Goal: Find specific page/section: Find specific page/section

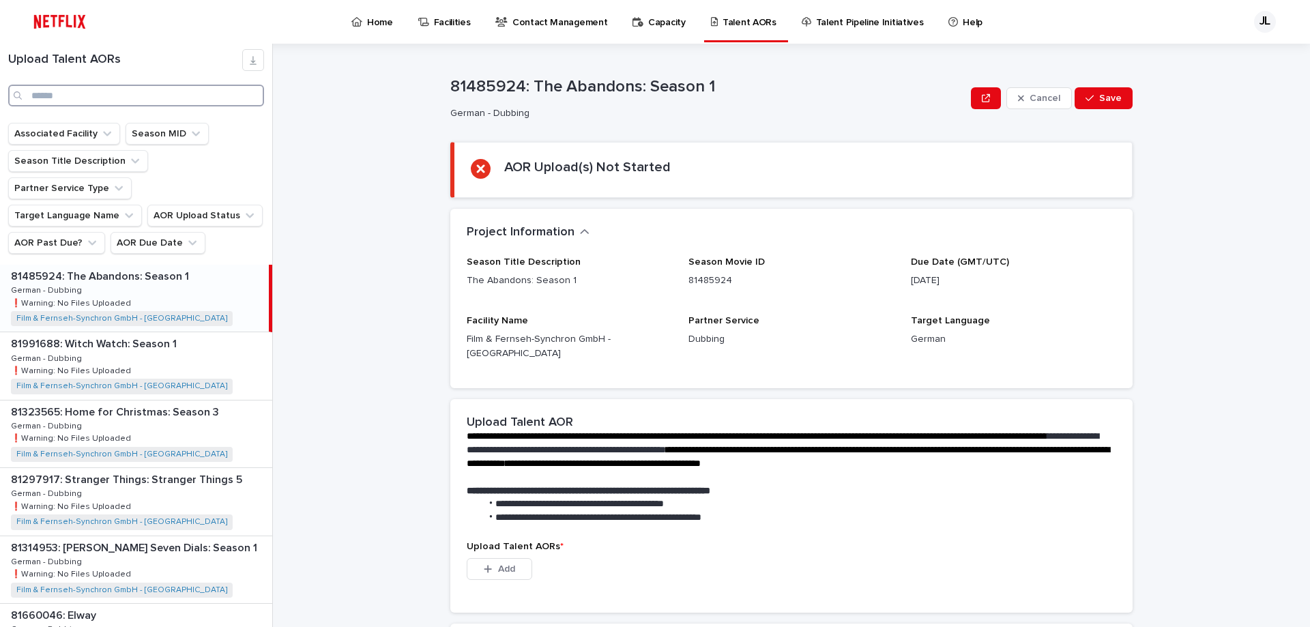
click at [114, 91] on input "Search" at bounding box center [136, 96] width 256 height 22
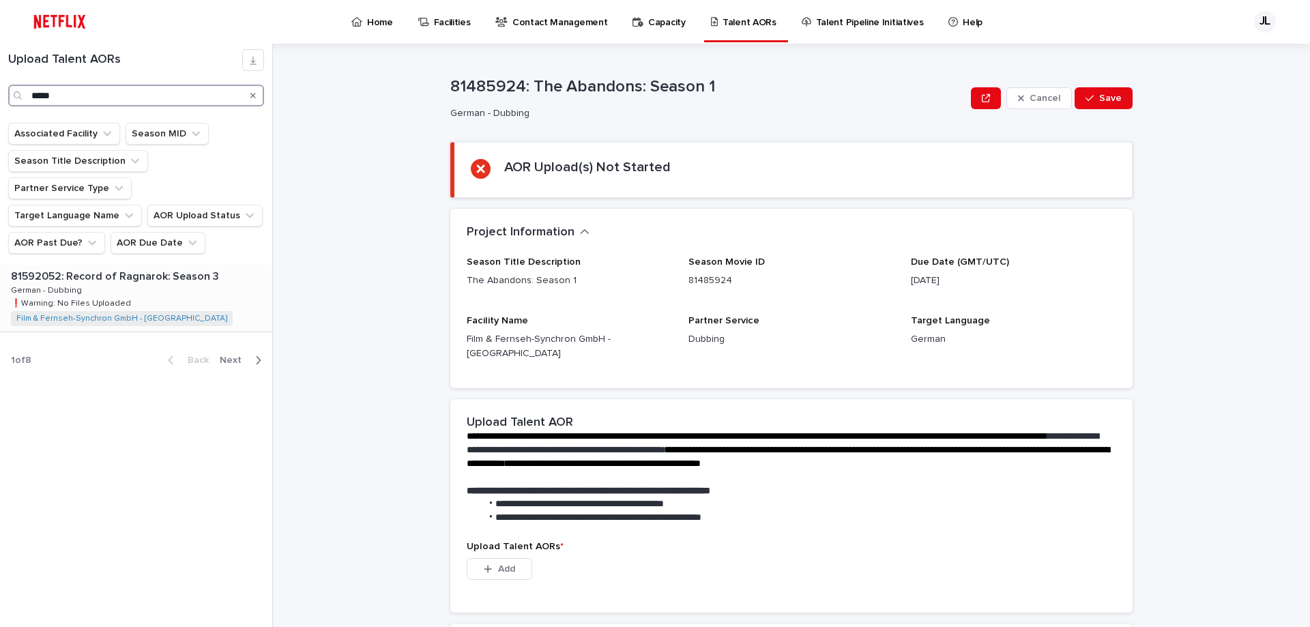
type input "*****"
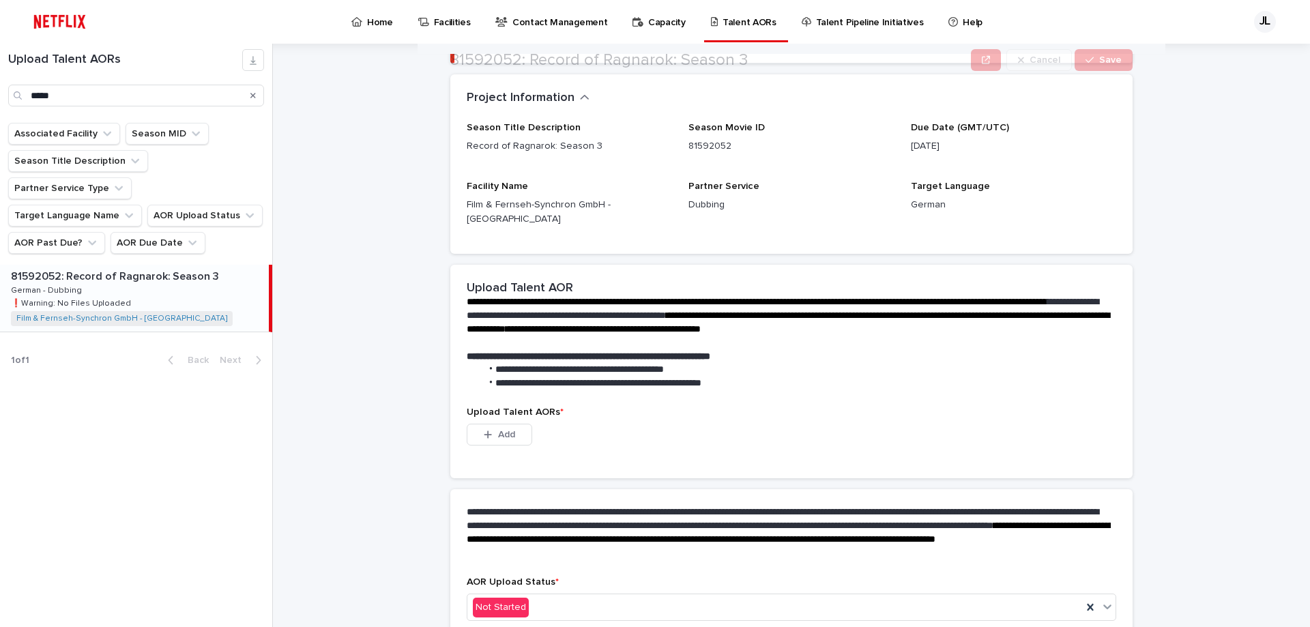
scroll to position [258, 0]
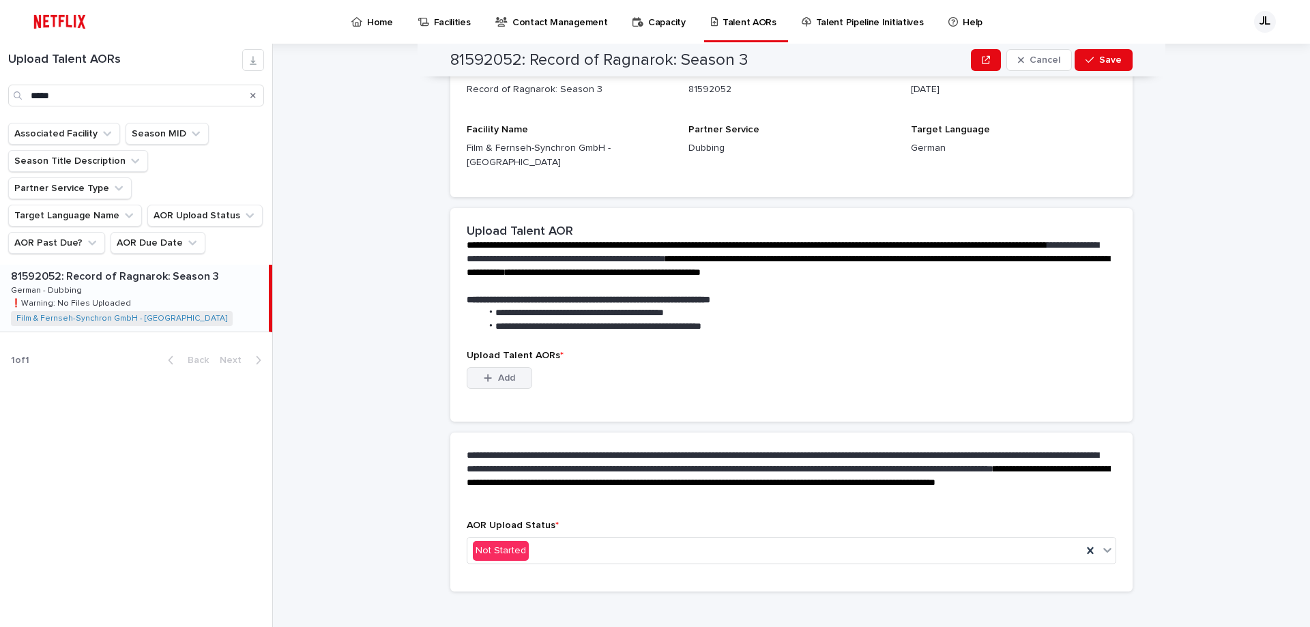
click at [498, 373] on span "Add" at bounding box center [506, 378] width 17 height 10
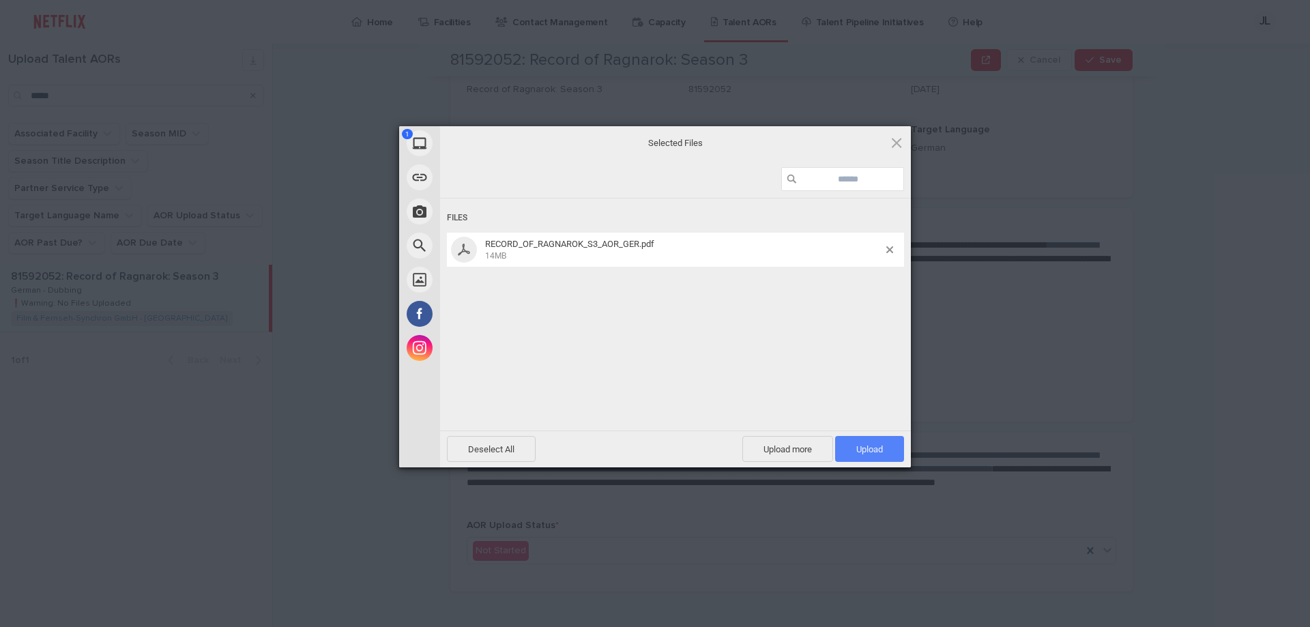
click at [854, 444] on span "Upload 1" at bounding box center [869, 449] width 69 height 26
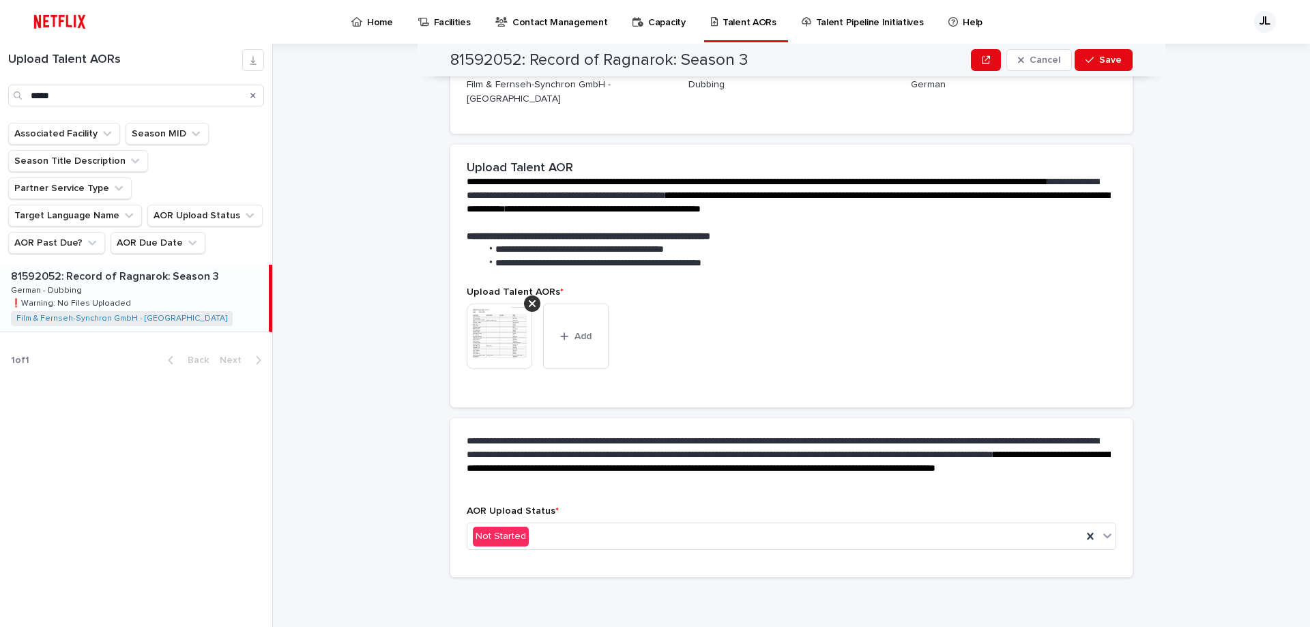
scroll to position [240, 0]
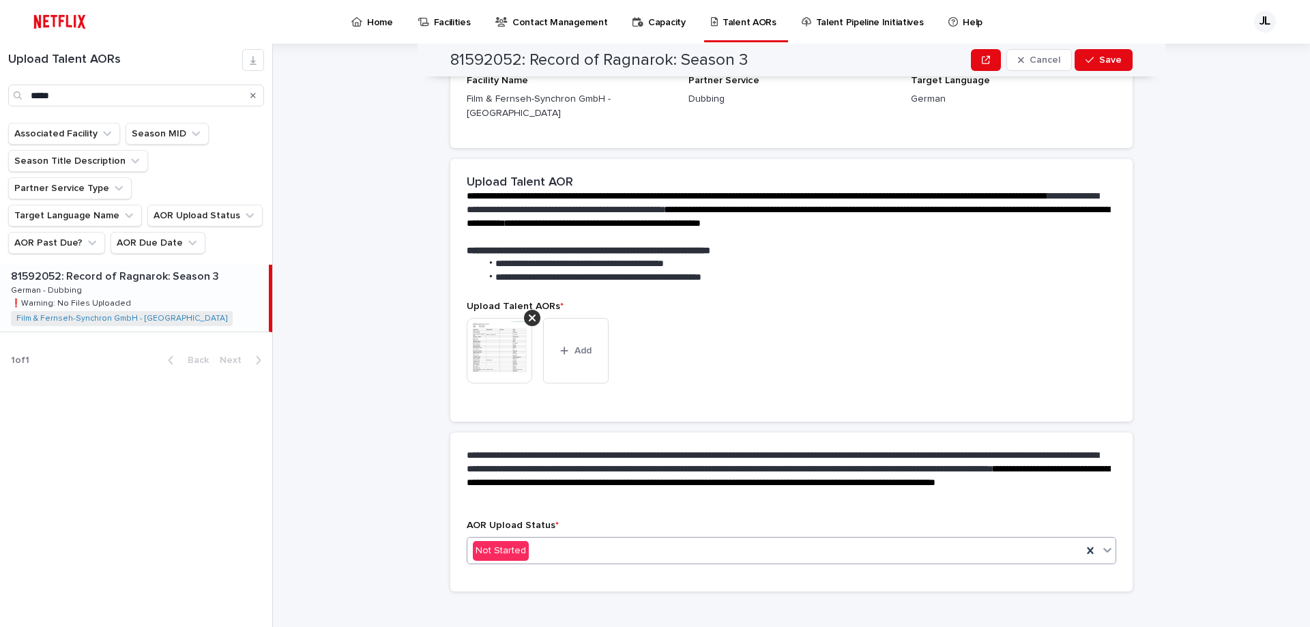
click at [824, 540] on div "Not Started" at bounding box center [774, 551] width 615 height 23
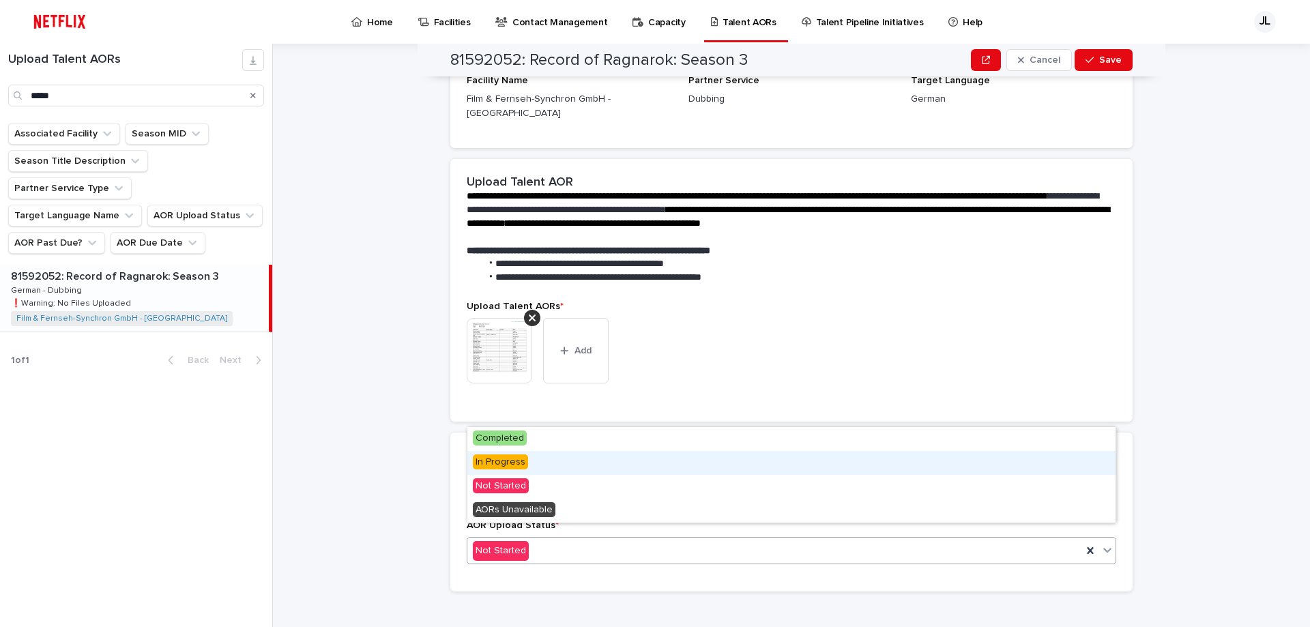
click at [547, 467] on div "In Progress" at bounding box center [791, 463] width 648 height 24
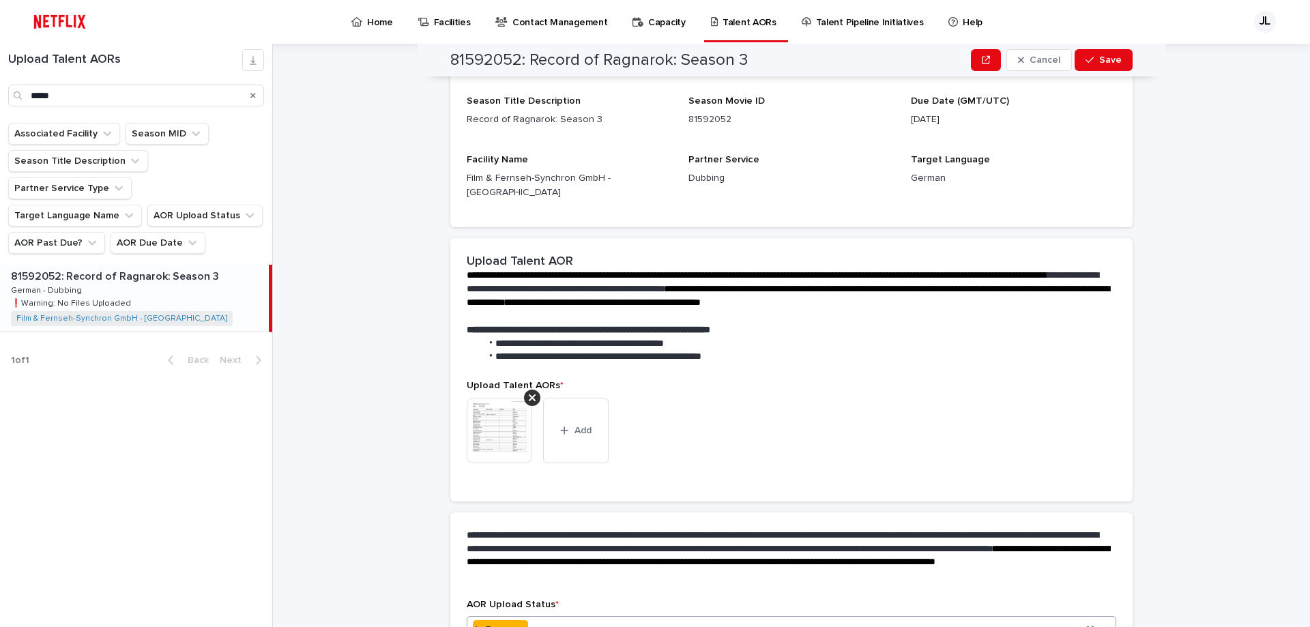
scroll to position [280, 0]
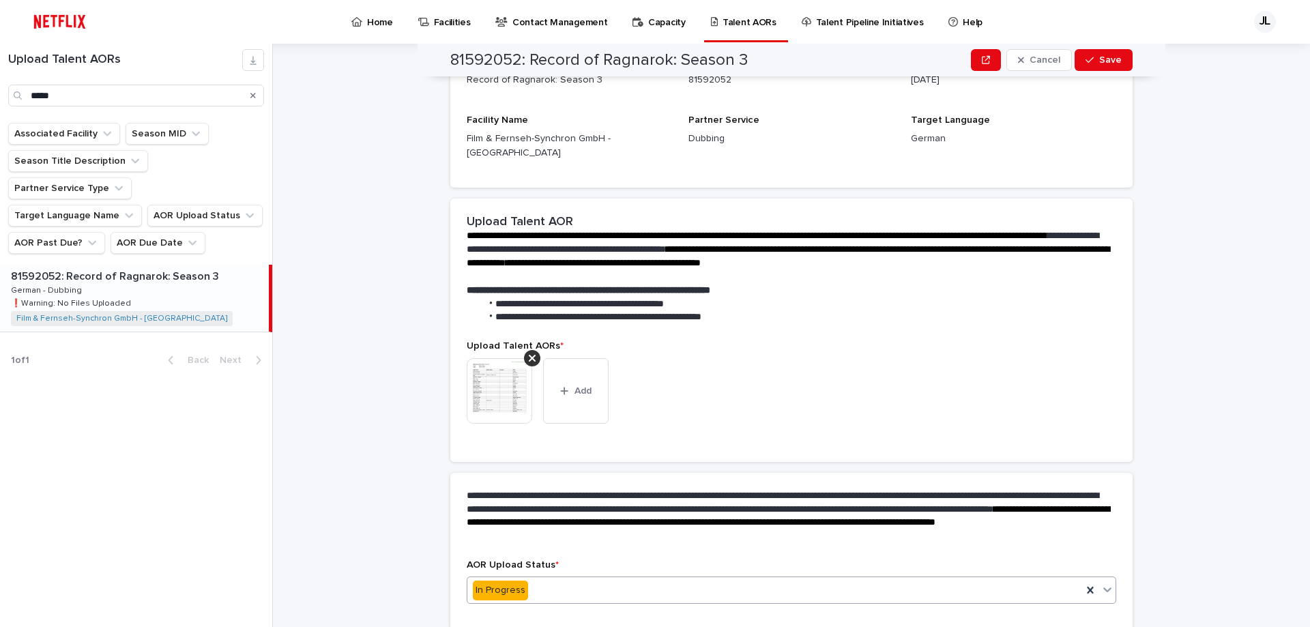
click at [552, 579] on div "In Progress" at bounding box center [774, 590] width 615 height 23
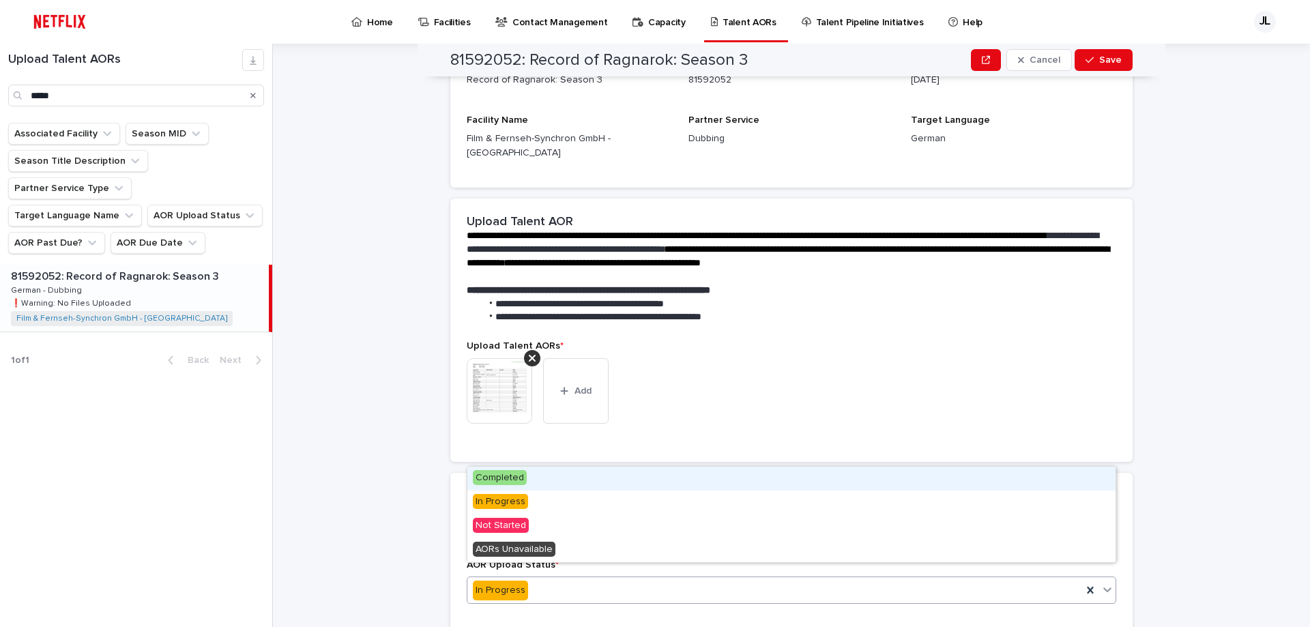
click at [523, 482] on span "Completed" at bounding box center [500, 477] width 54 height 15
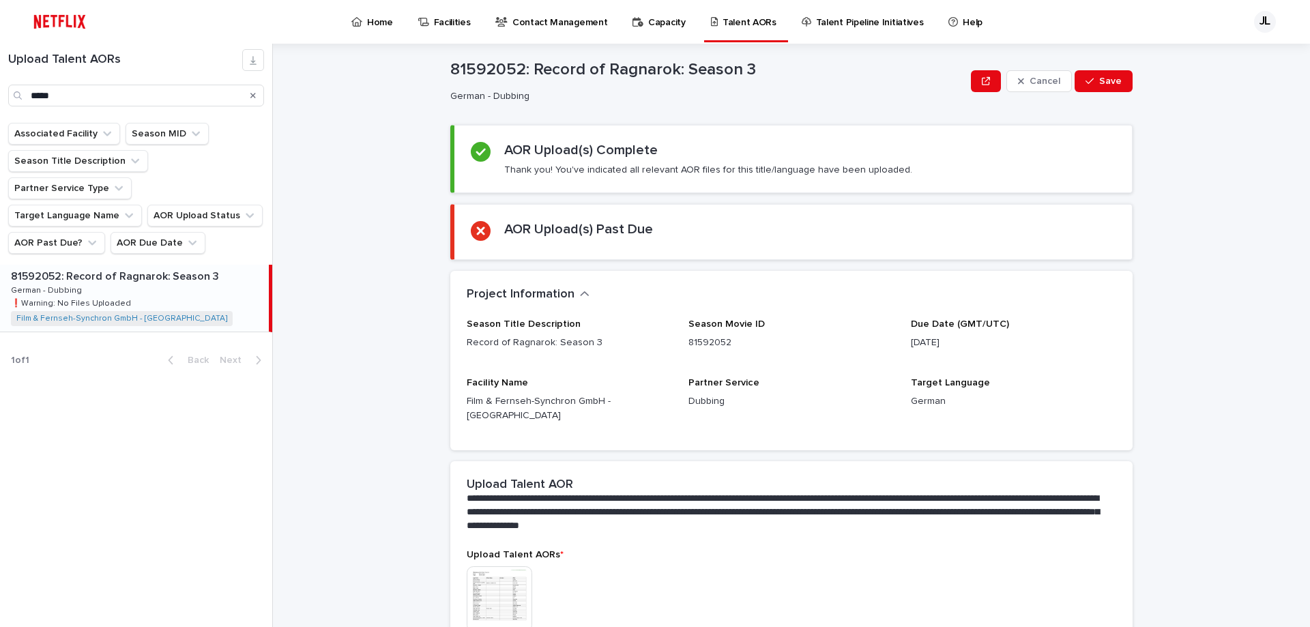
scroll to position [0, 0]
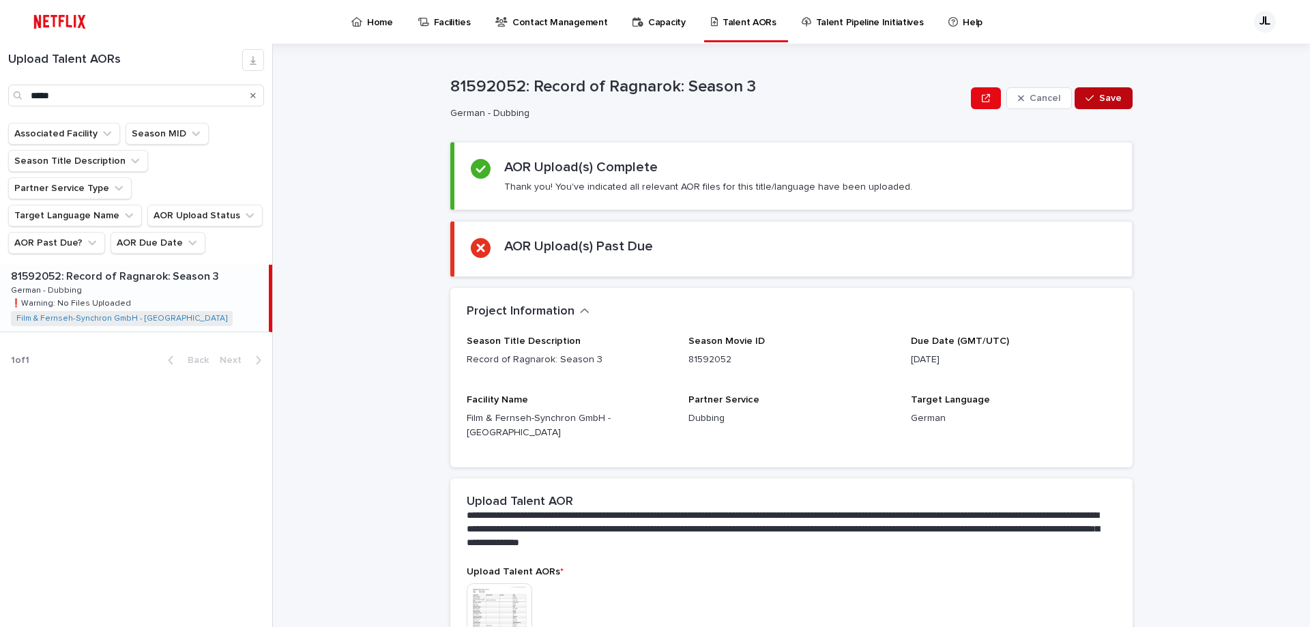
click at [1098, 98] on div "button" at bounding box center [1092, 98] width 14 height 10
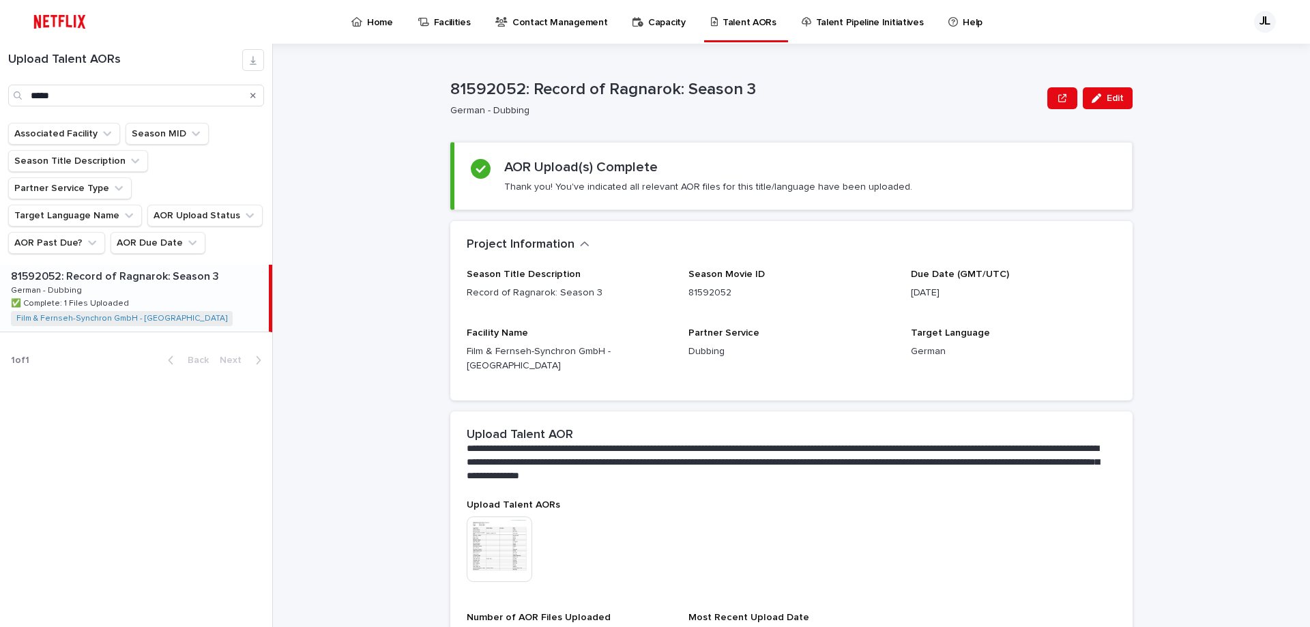
click at [922, 499] on p "Upload Talent AORs" at bounding box center [791, 505] width 649 height 12
click at [252, 98] on div "Search" at bounding box center [253, 96] width 22 height 22
click at [254, 94] on icon "Search" at bounding box center [252, 95] width 5 height 5
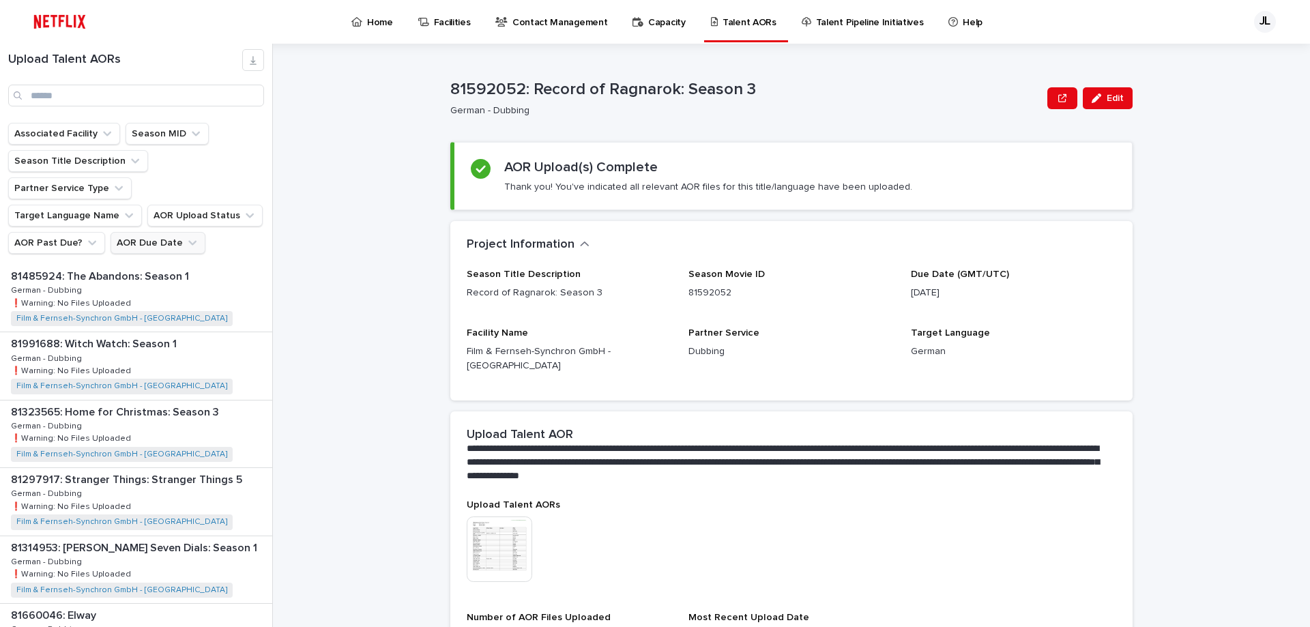
click at [190, 236] on icon "AOR Due Date" at bounding box center [193, 243] width 14 height 14
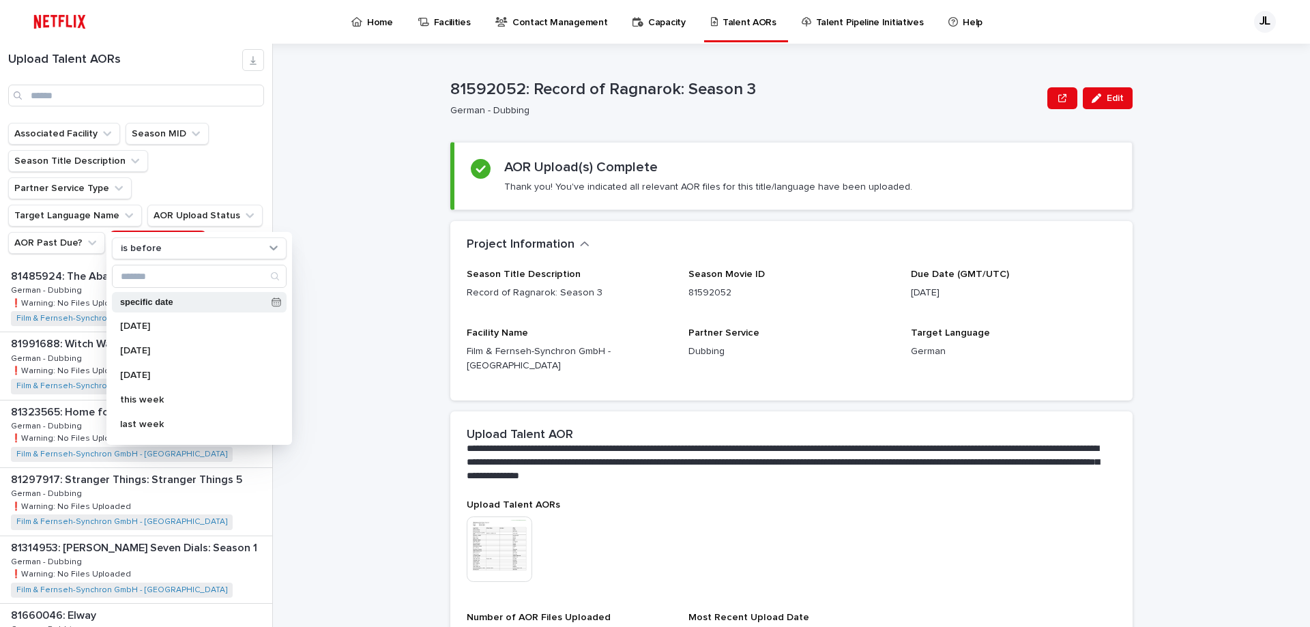
click at [174, 303] on p "specific date" at bounding box center [193, 302] width 146 height 9
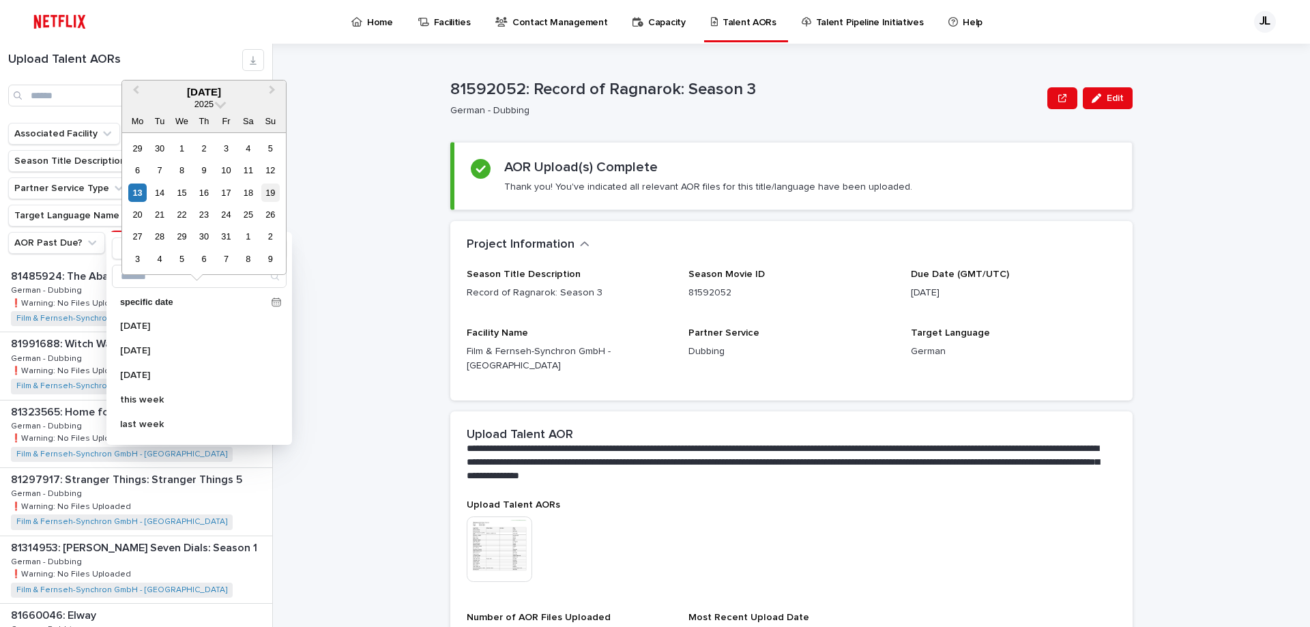
click at [271, 192] on div "19" at bounding box center [270, 192] width 18 height 18
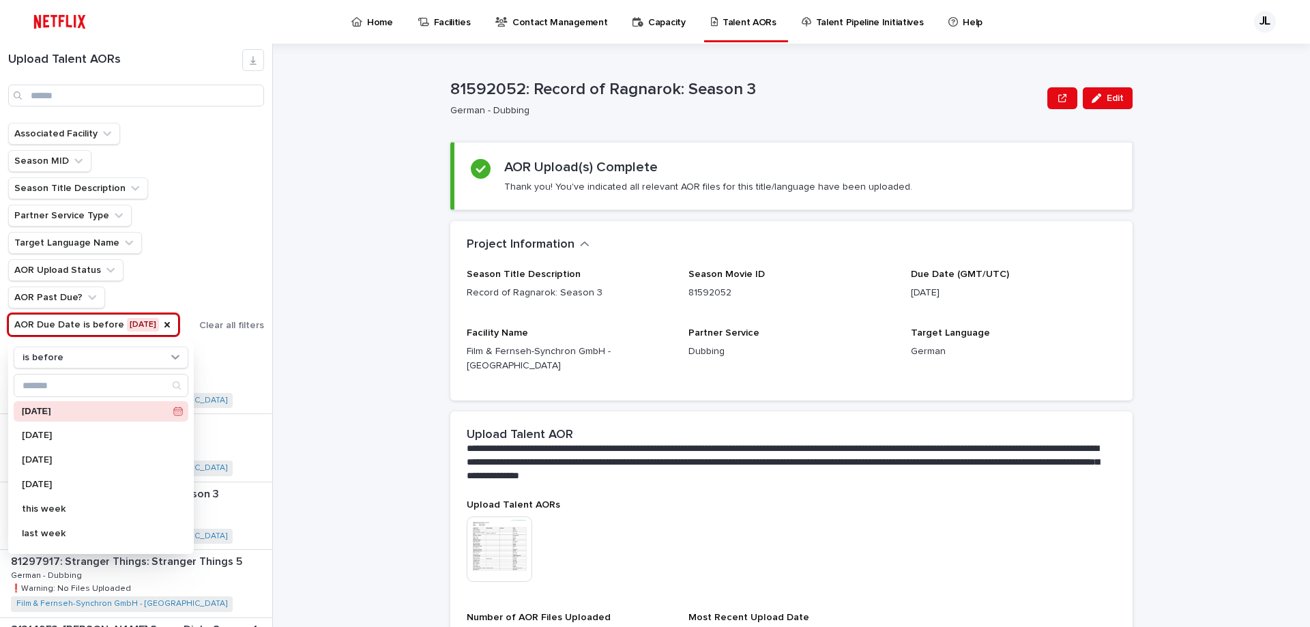
click at [249, 269] on div "Associated Facility Season MID Season Title Description Partner Service Type Ta…" at bounding box center [136, 229] width 256 height 213
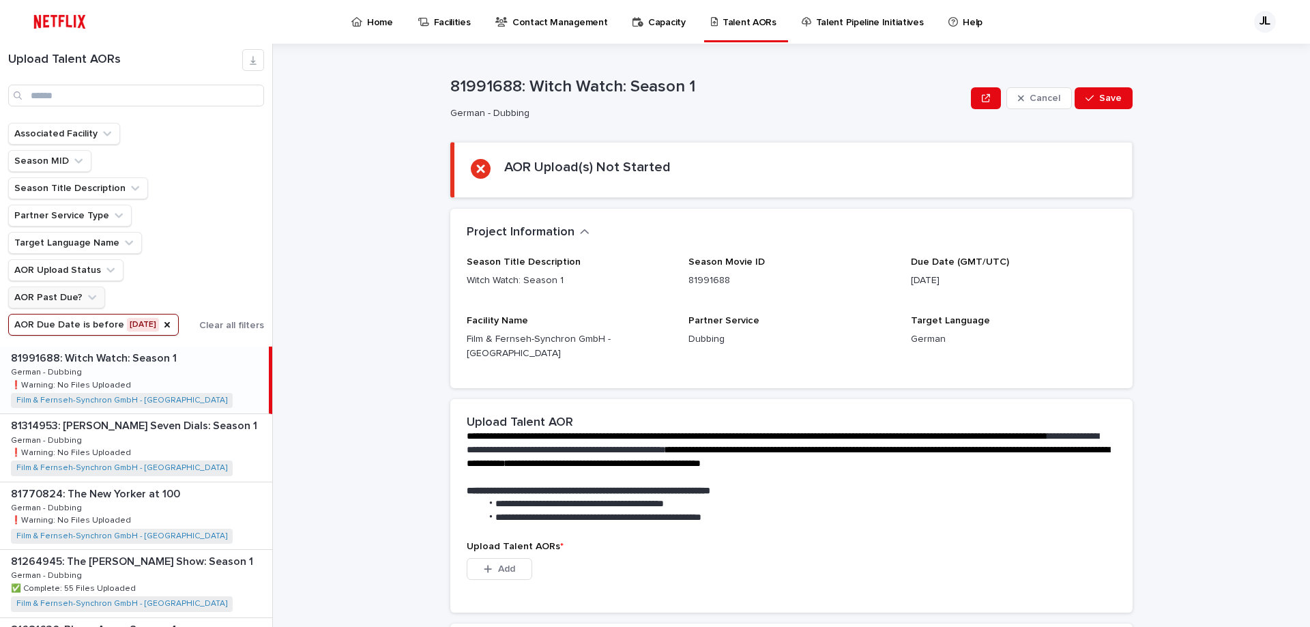
click at [64, 295] on button "AOR Past Due?" at bounding box center [56, 297] width 97 height 22
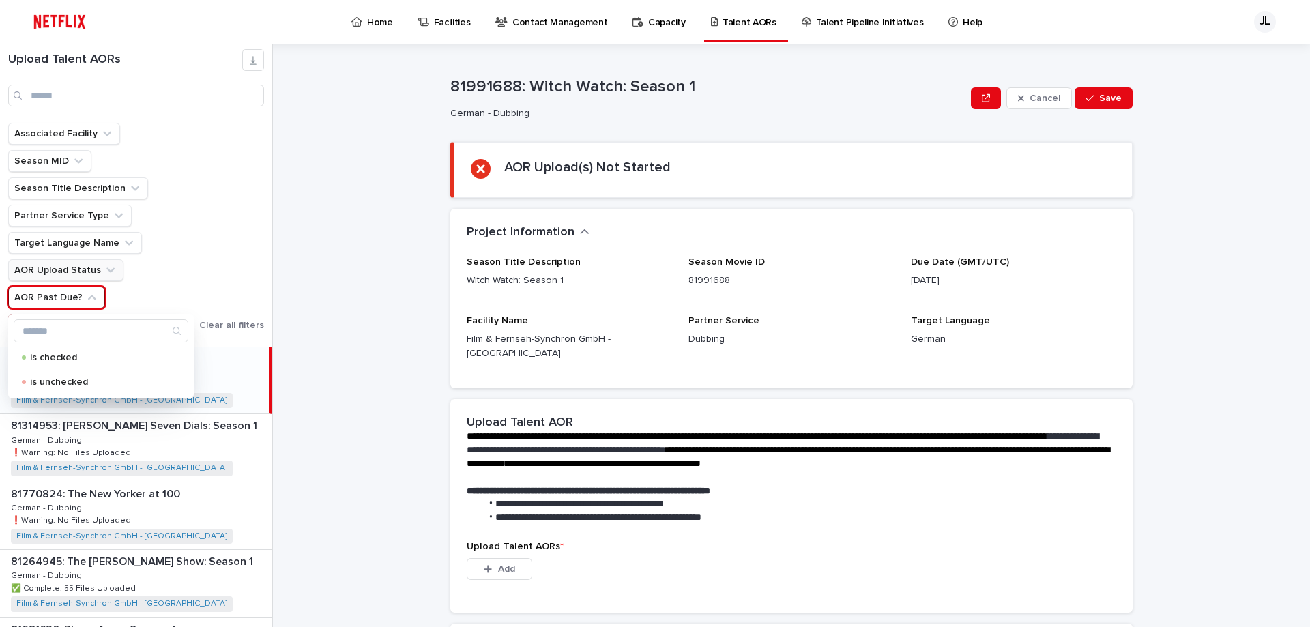
click at [64, 268] on button "AOR Upload Status" at bounding box center [65, 270] width 115 height 22
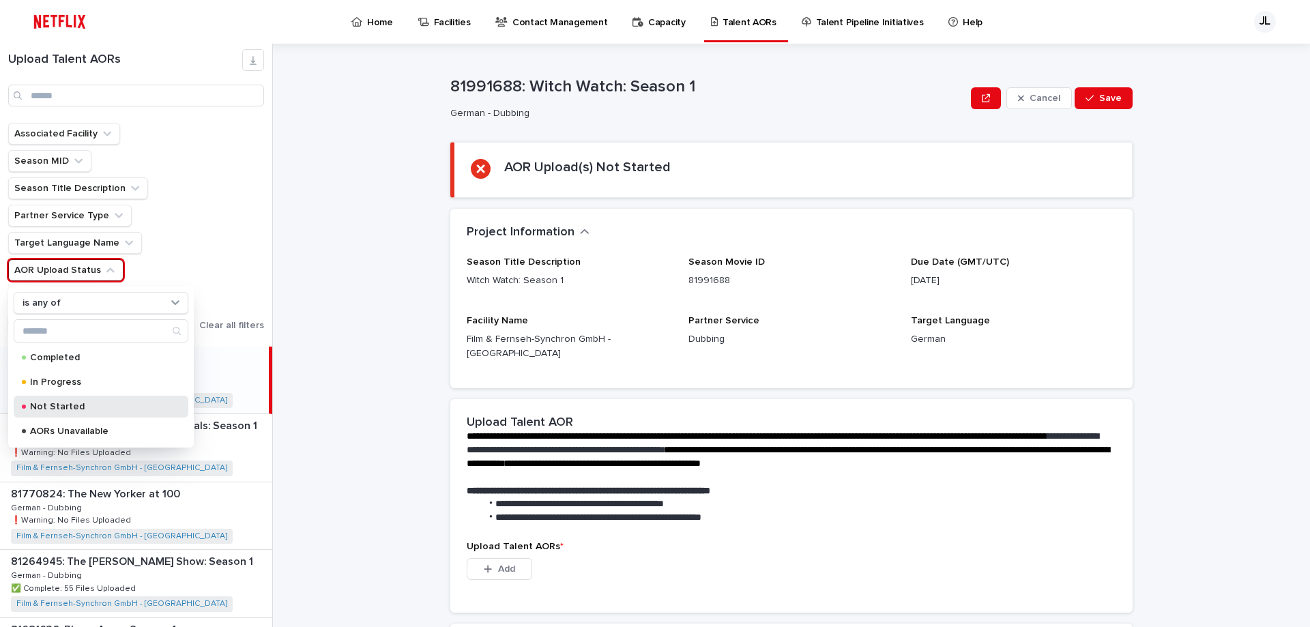
click at [46, 405] on p "Not Started" at bounding box center [98, 407] width 136 height 10
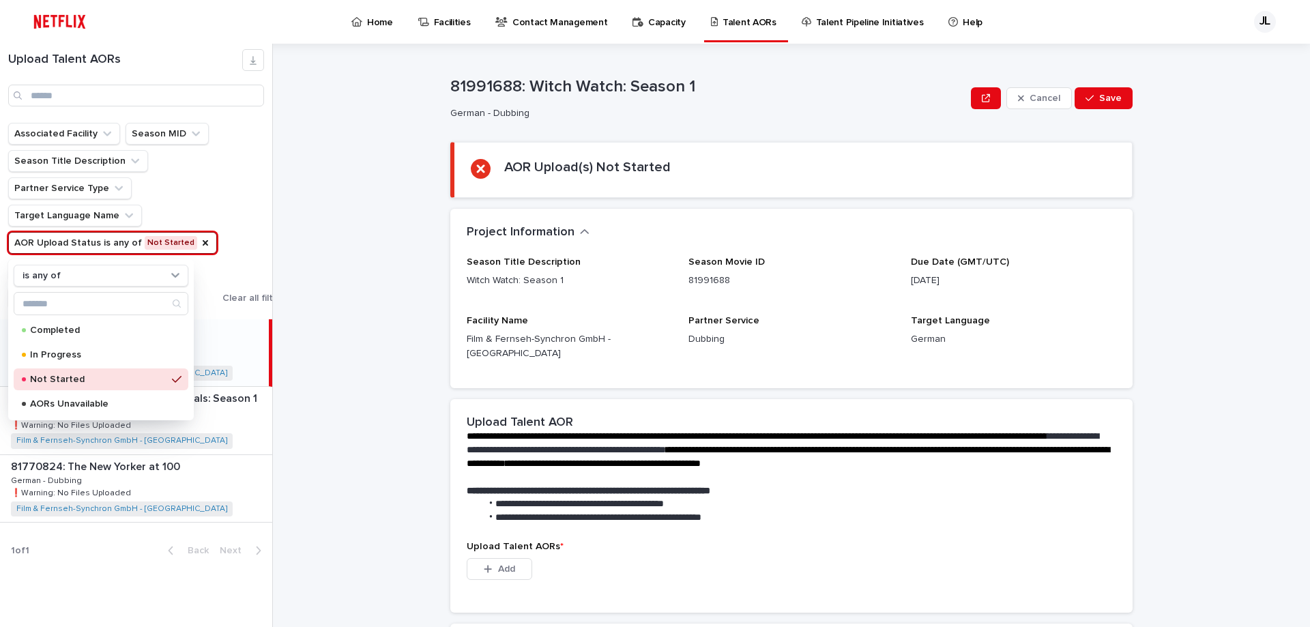
click at [349, 391] on div "**********" at bounding box center [799, 335] width 1020 height 583
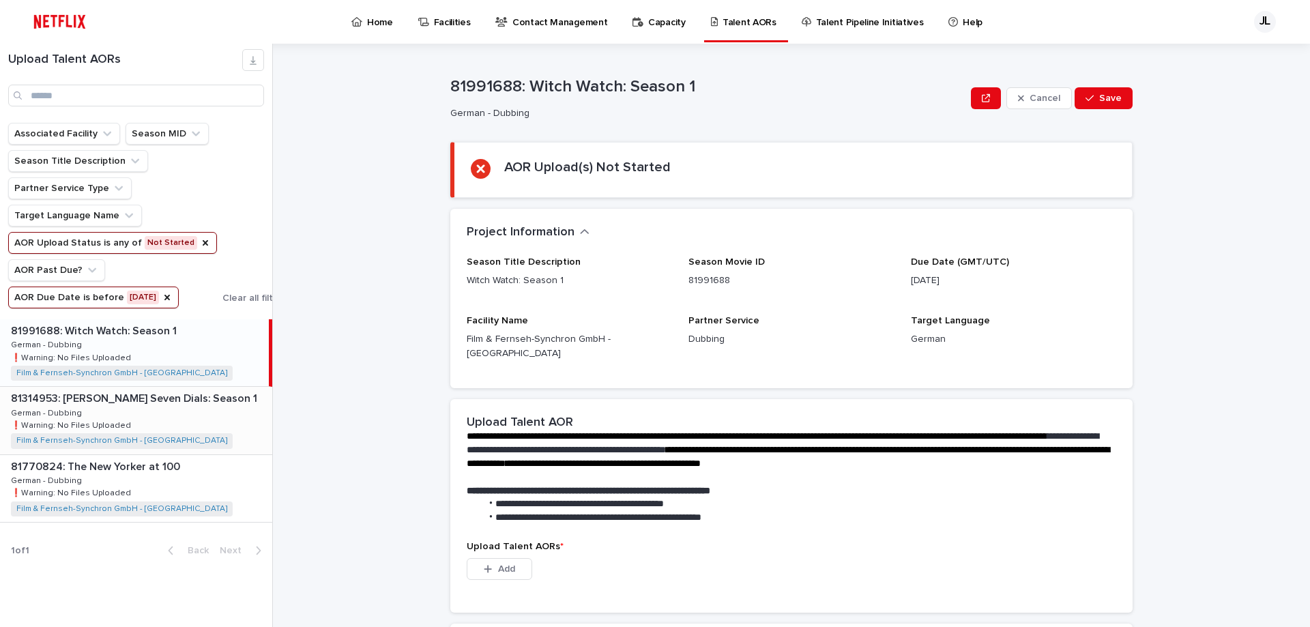
click at [197, 405] on p "81314953: [PERSON_NAME] Seven Dials: Season 1" at bounding box center [135, 397] width 249 height 16
